Goal: Complete application form

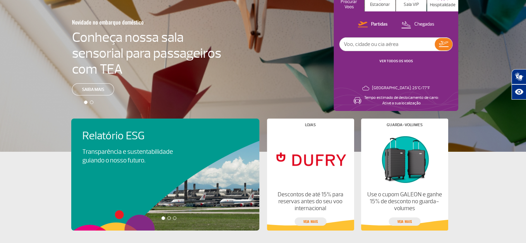
scroll to position [104, 0]
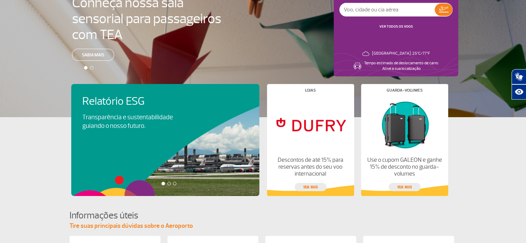
click at [129, 117] on div "Relatório ESG Transparência e sustentabilidade guiando o nosso futuro. Visa Inf…" at bounding box center [169, 140] width 196 height 112
click at [110, 100] on h4 "Relatório ESG" at bounding box center [137, 101] width 110 height 13
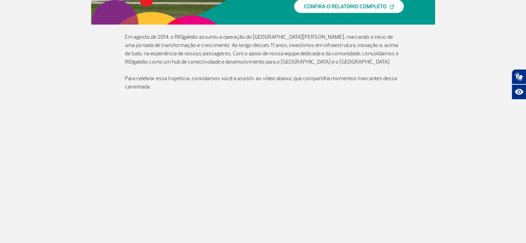
scroll to position [83, 0]
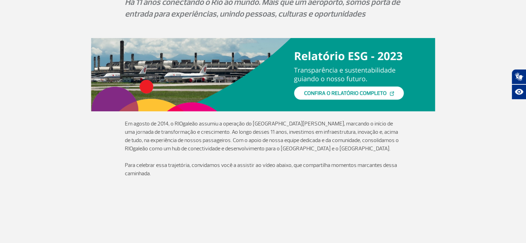
click at [377, 92] on link at bounding box center [263, 74] width 345 height 73
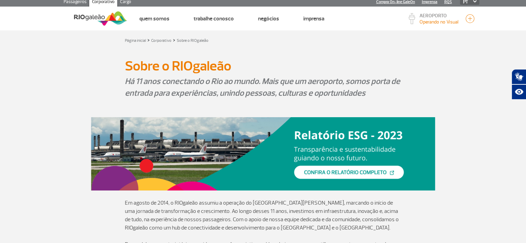
scroll to position [0, 0]
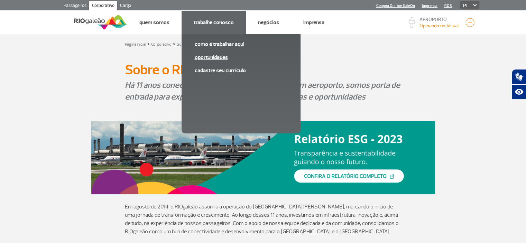
click at [218, 57] on link "Oportunidades" at bounding box center [241, 58] width 93 height 8
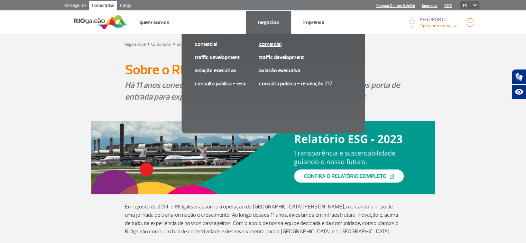
click at [278, 44] on link "Comercial" at bounding box center [305, 44] width 93 height 8
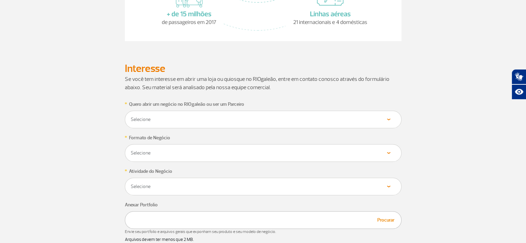
scroll to position [311, 0]
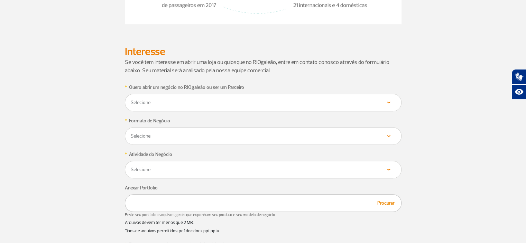
click at [379, 100] on select "Selecione Loja Quiosque Fornecedor" at bounding box center [263, 102] width 266 height 7
select select "Fornecedor"
click at [130, 99] on select "Selecione Loja Quiosque Fornecedor" at bounding box center [263, 102] width 266 height 7
click at [214, 137] on select "Selecione Próprio Franquia" at bounding box center [263, 136] width 266 height 7
select select "Próprio"
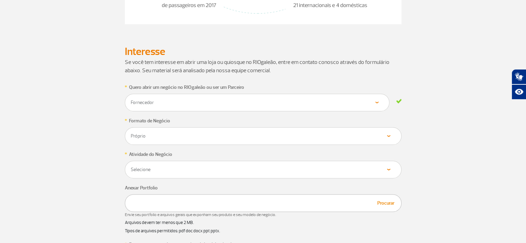
click at [130, 133] on select "Selecione Próprio Franquia" at bounding box center [263, 136] width 266 height 7
click at [189, 169] on select "Selecione Alimentos & Bebidas Joalheria, Bijouterias, Relógios Moda e Acessório…" at bounding box center [263, 169] width 266 height 7
select select "Serviços"
click at [130, 166] on select "Selecione Alimentos & Bebidas Joalheria, Bijouterias, Relógios Moda e Acessório…" at bounding box center [263, 169] width 266 height 7
click at [186, 205] on div "Procurar" at bounding box center [263, 204] width 277 height 18
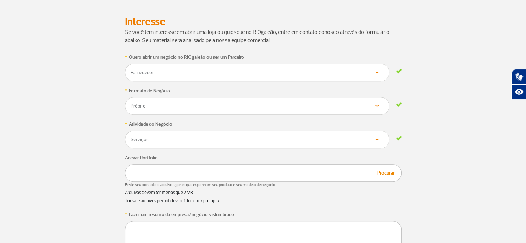
scroll to position [381, 0]
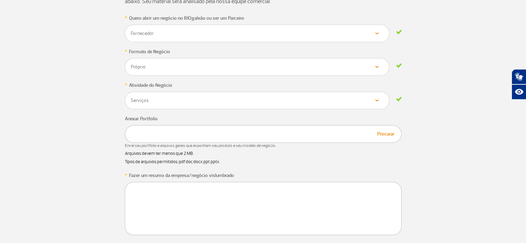
click at [386, 133] on button "Procurar" at bounding box center [386, 134] width 21 height 8
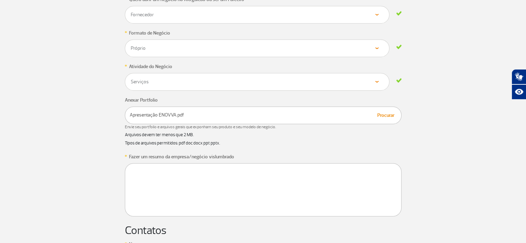
scroll to position [415, 0]
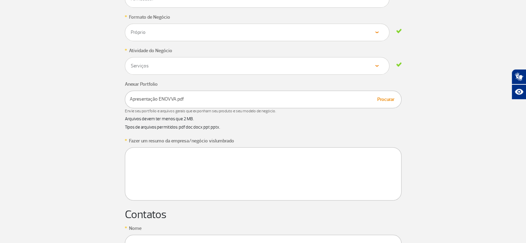
click at [151, 152] on textarea at bounding box center [263, 173] width 277 height 53
paste textarea "Somos da Enovva Eficiência Energética, empresa especializada em soluções inovad…"
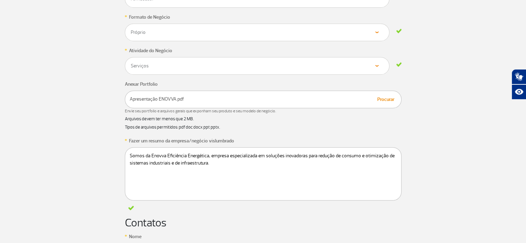
click at [159, 183] on textarea "Somos da Enovva Eficiência Energética, empresa especializada em soluções inovad…" at bounding box center [263, 173] width 277 height 53
click at [233, 162] on textarea "Somos da Enovva Eficiência Energética, empresa especializada em soluções inovad…" at bounding box center [263, 173] width 277 height 53
paste textarea "Entre nossas principais soluções, destacamos: • Motores de ímã permanente com t…"
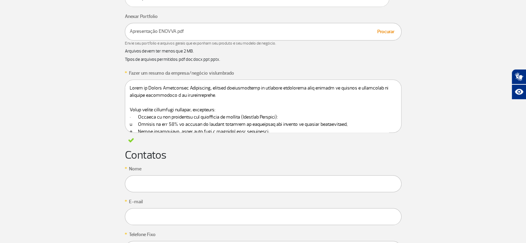
scroll to position [485, 0]
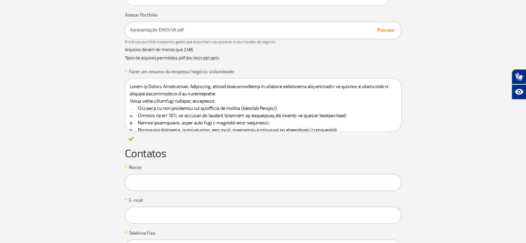
click at [297, 106] on textarea at bounding box center [263, 104] width 277 height 53
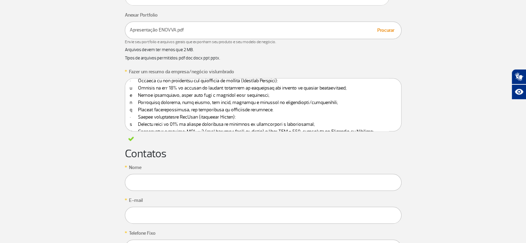
scroll to position [30, 0]
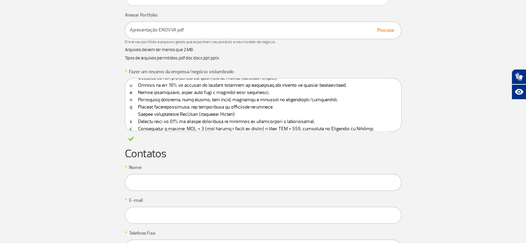
click at [287, 107] on textarea at bounding box center [263, 104] width 277 height 53
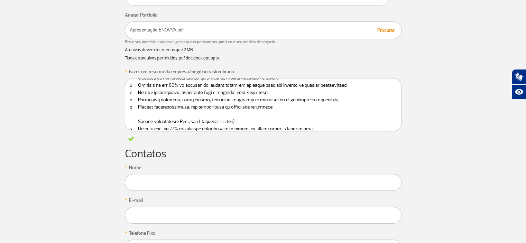
drag, startPoint x: 134, startPoint y: 120, endPoint x: 127, endPoint y: 120, distance: 6.6
click at [127, 120] on textarea at bounding box center [263, 104] width 277 height 53
drag, startPoint x: 136, startPoint y: 117, endPoint x: 237, endPoint y: 117, distance: 101.4
click at [237, 117] on textarea at bounding box center [263, 104] width 277 height 53
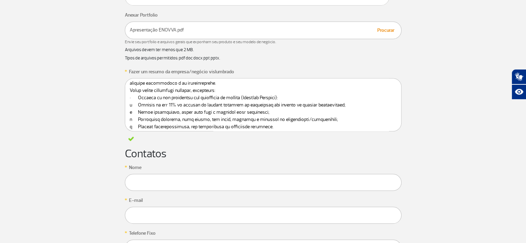
scroll to position [0, 0]
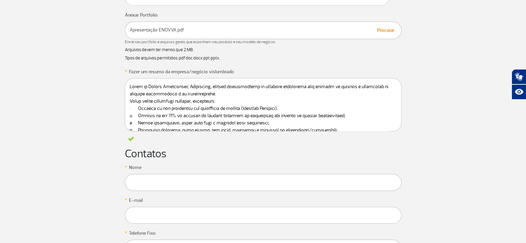
click at [132, 106] on textarea at bounding box center [263, 104] width 277 height 53
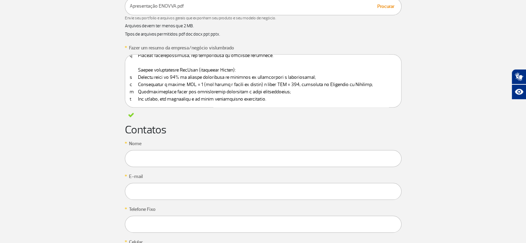
scroll to position [519, 0]
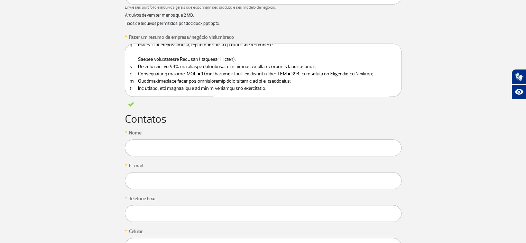
type textarea "Lorem ip Dolors Ametconsec Adipiscing, elitsed doeiusmodtemp in utlabore etdolo…"
click at [191, 146] on input "text" at bounding box center [263, 147] width 277 height 17
type input "[PERSON_NAME]"
type input "[EMAIL_ADDRESS][DOMAIN_NAME]"
type input "21975281105"
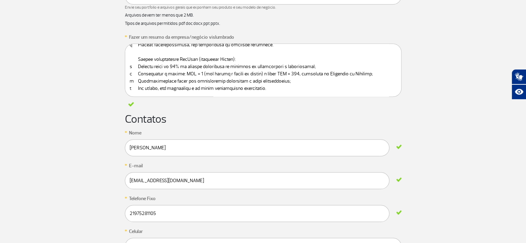
drag, startPoint x: 181, startPoint y: 184, endPoint x: 123, endPoint y: 176, distance: 58.3
click at [123, 176] on app-form-ic "* Quero abrir um negócio no RIOgaleão ou ser um Parceiro Selecione Loja Quiosqu…" at bounding box center [263, 90] width 384 height 430
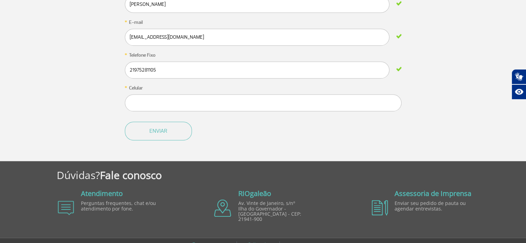
scroll to position [646, 0]
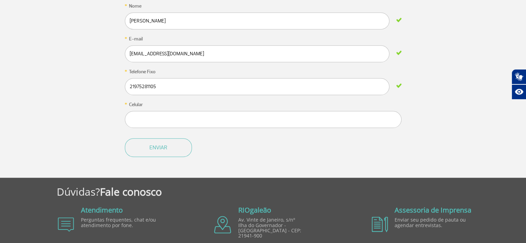
type input "[EMAIL_ADDRESS][DOMAIN_NAME]"
click at [183, 111] on input "text" at bounding box center [263, 119] width 277 height 17
type input "21975281105"
drag, startPoint x: 171, startPoint y: 85, endPoint x: 110, endPoint y: 79, distance: 61.3
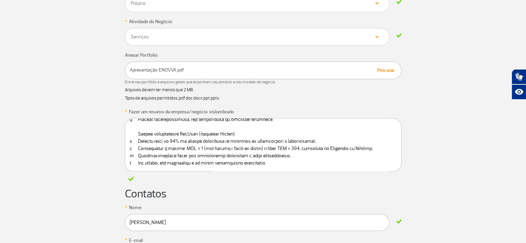
scroll to position [433, 0]
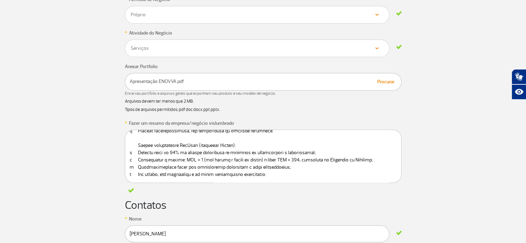
click at [382, 79] on button "Procurar" at bounding box center [386, 82] width 21 height 8
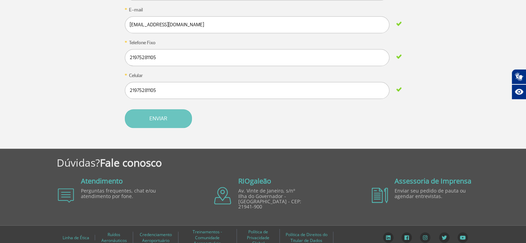
click at [162, 117] on button "Enviar" at bounding box center [158, 118] width 67 height 19
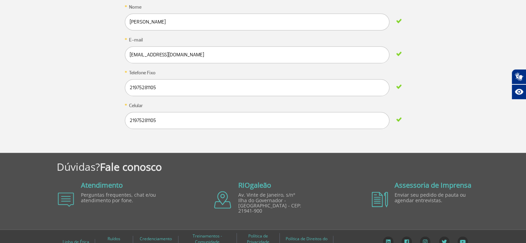
scroll to position [649, 0]
